Goal: Navigation & Orientation: Find specific page/section

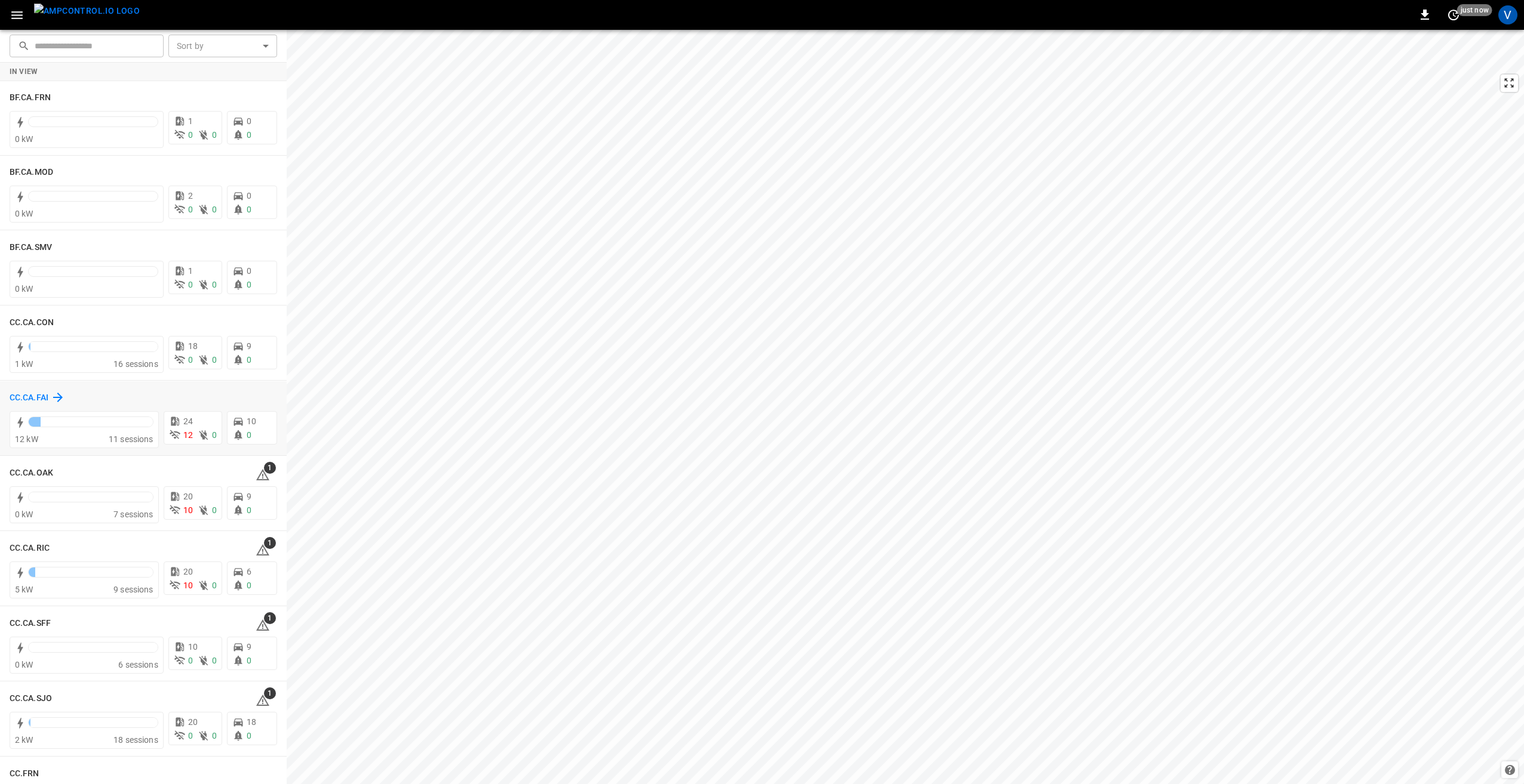
click at [36, 396] on h6 "CC.CA.FAI" at bounding box center [29, 398] width 39 height 13
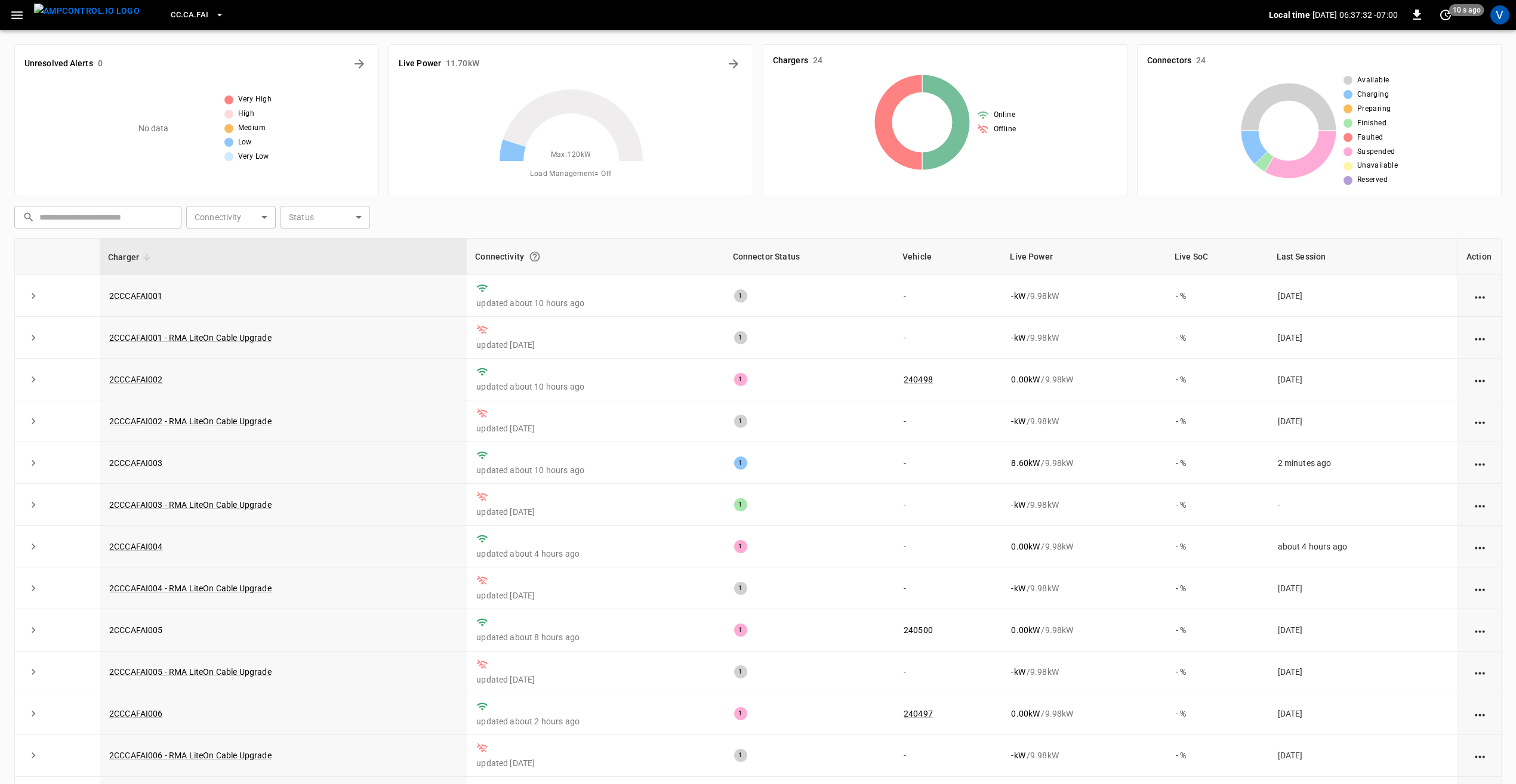
click at [23, 20] on icon "button" at bounding box center [17, 15] width 15 height 15
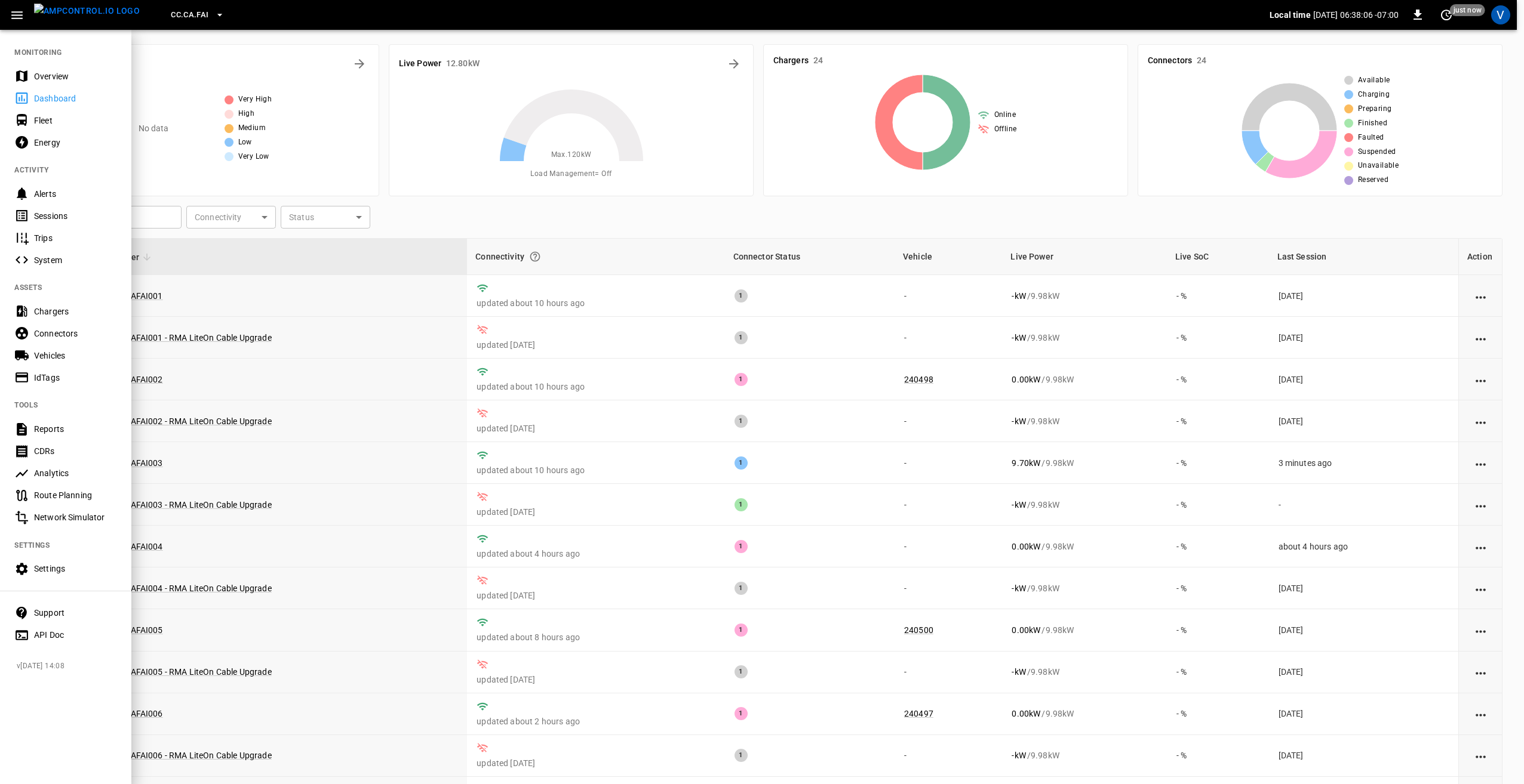
click at [62, 71] on div "Overview" at bounding box center [76, 76] width 83 height 12
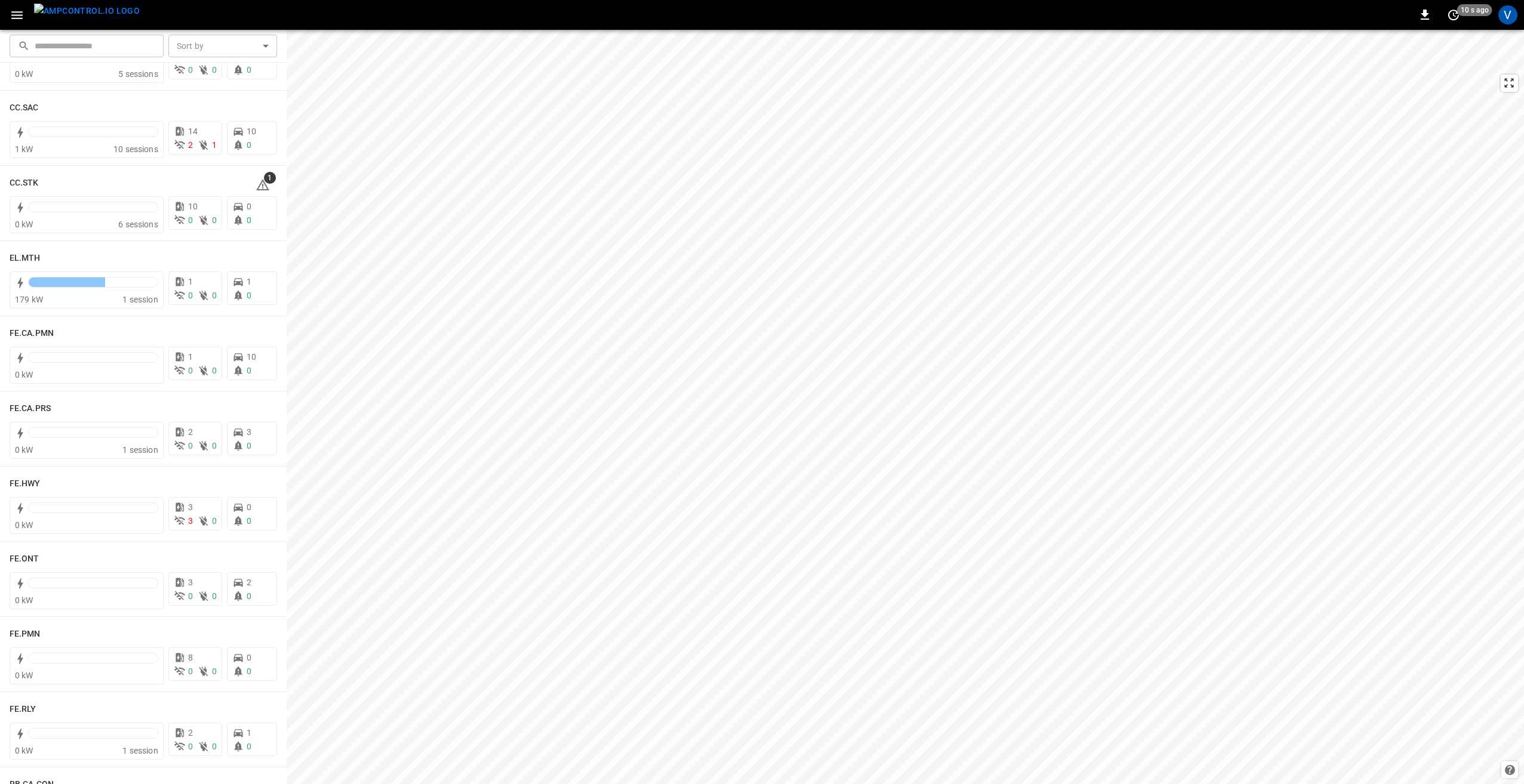
scroll to position [955, 0]
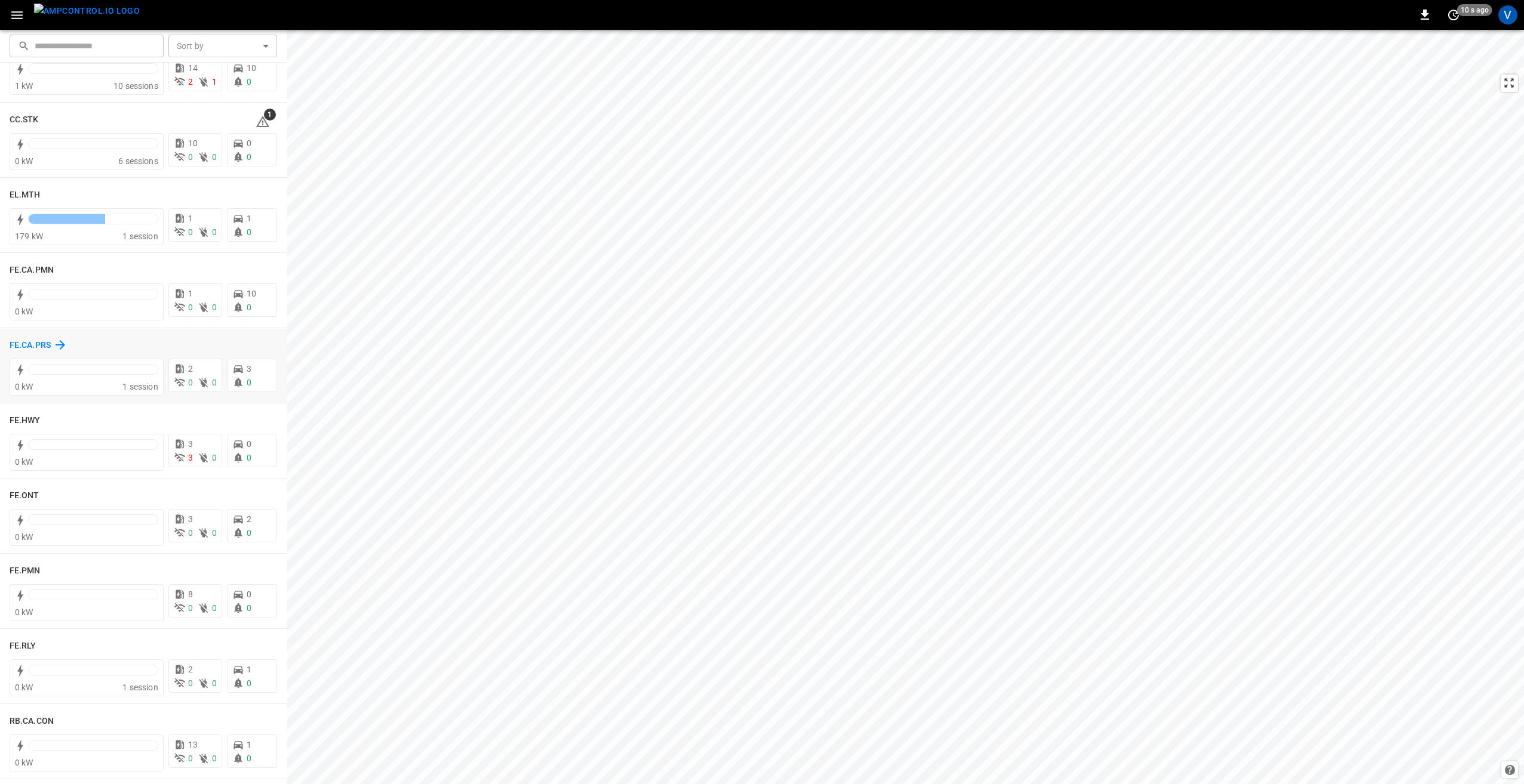
click at [32, 343] on h6 "FE.CA.PRS" at bounding box center [30, 346] width 41 height 13
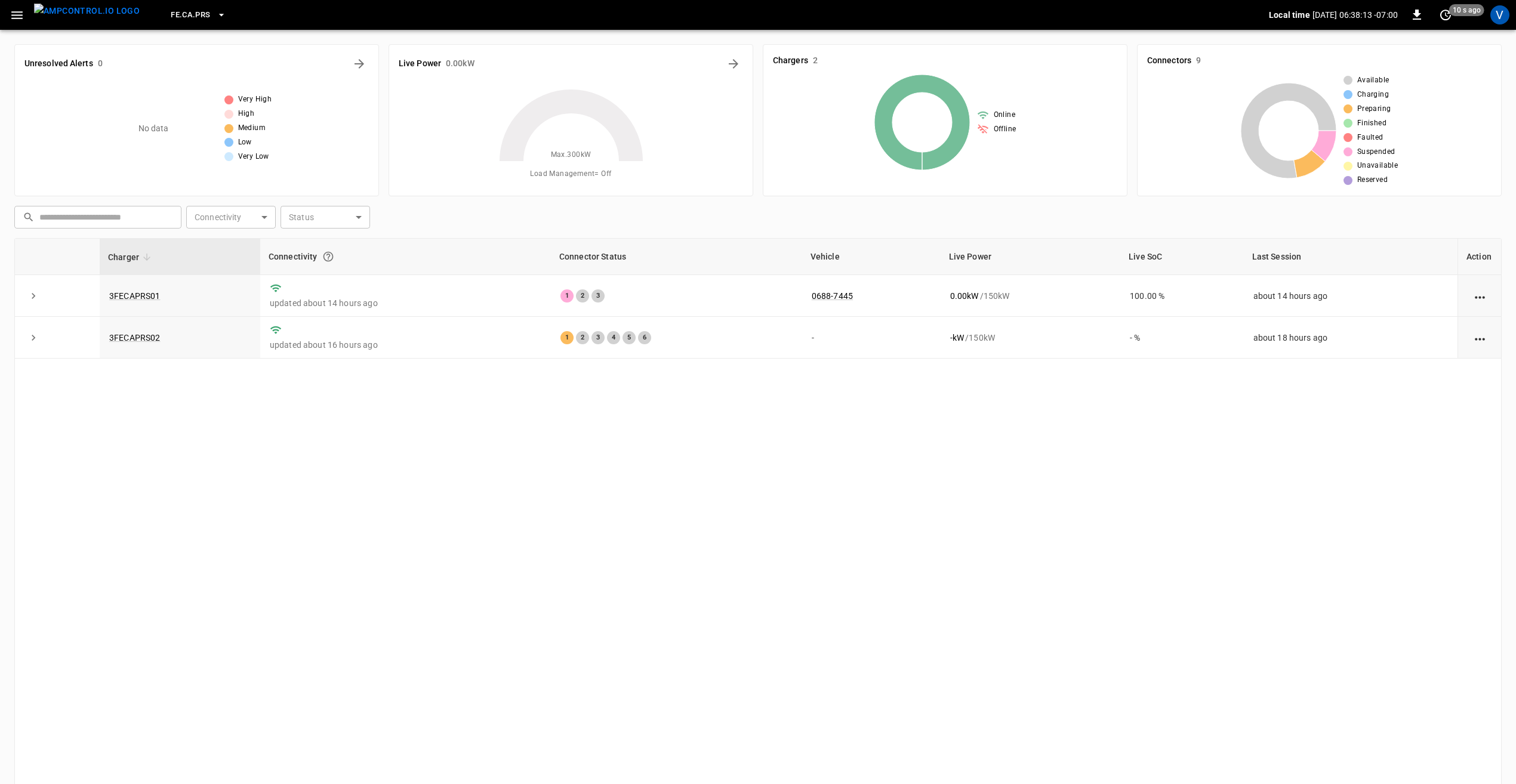
click at [18, 14] on icon "button" at bounding box center [17, 15] width 15 height 15
